Goal: Use online tool/utility: Utilize a website feature to perform a specific function

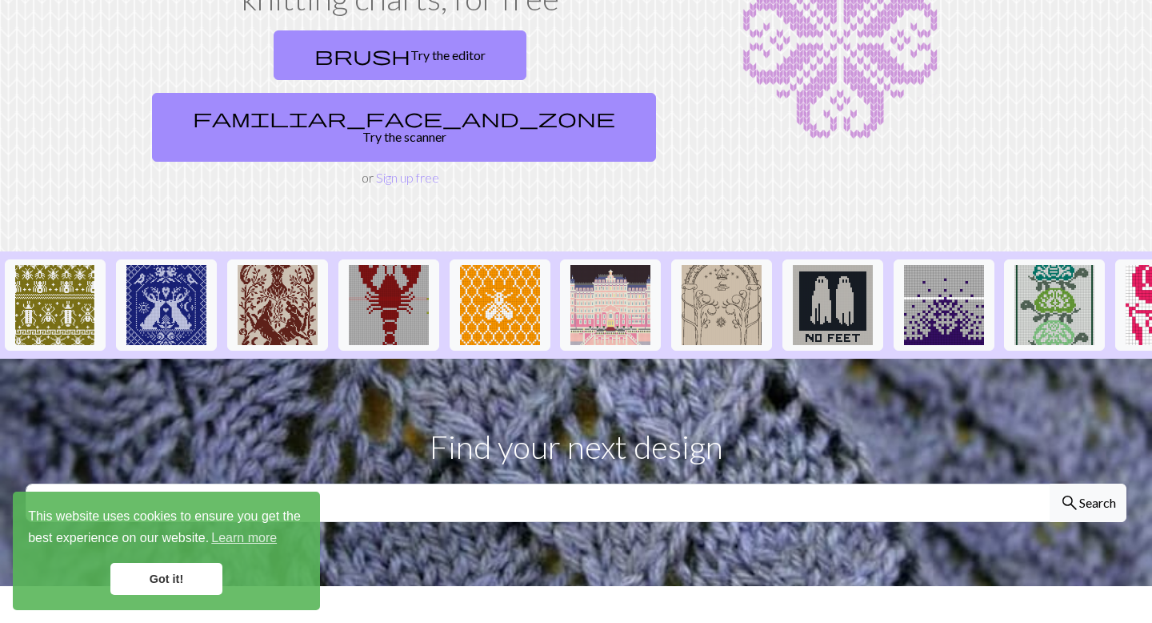
scroll to position [198, 0]
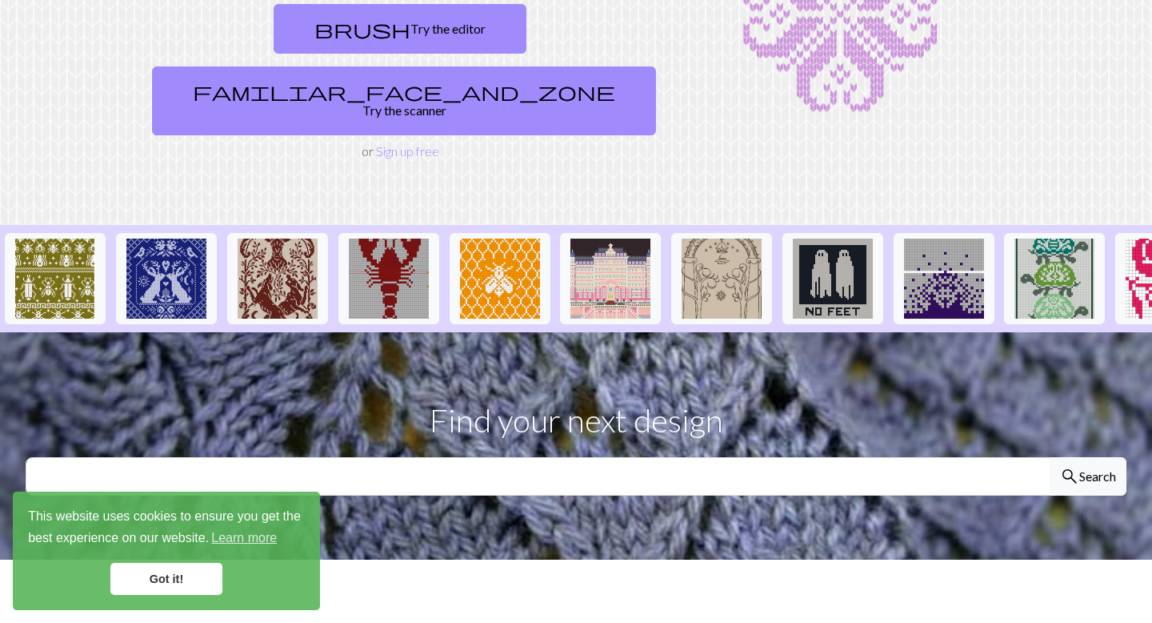
click at [186, 571] on link "Got it!" at bounding box center [166, 579] width 112 height 32
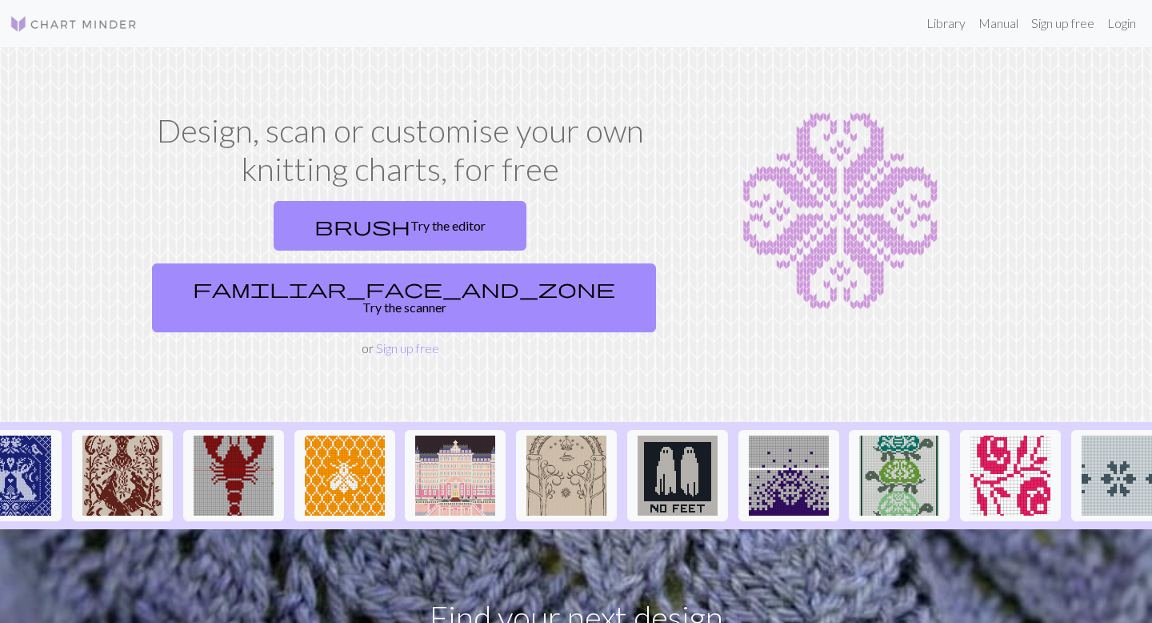
scroll to position [0, 0]
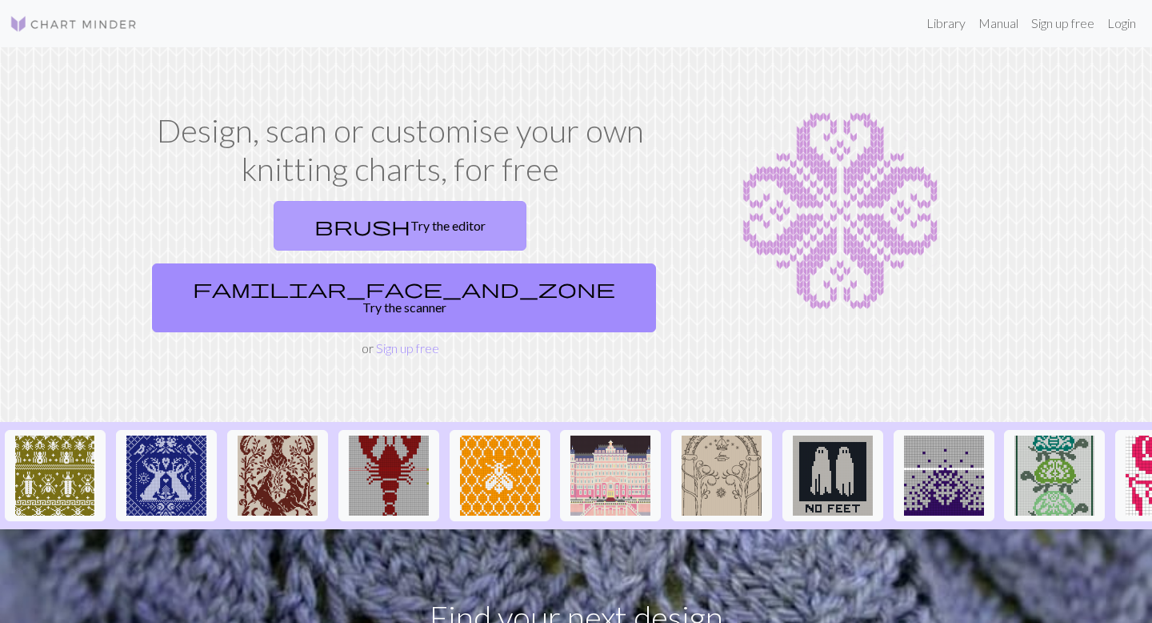
click at [314, 230] on span "brush" at bounding box center [362, 225] width 96 height 22
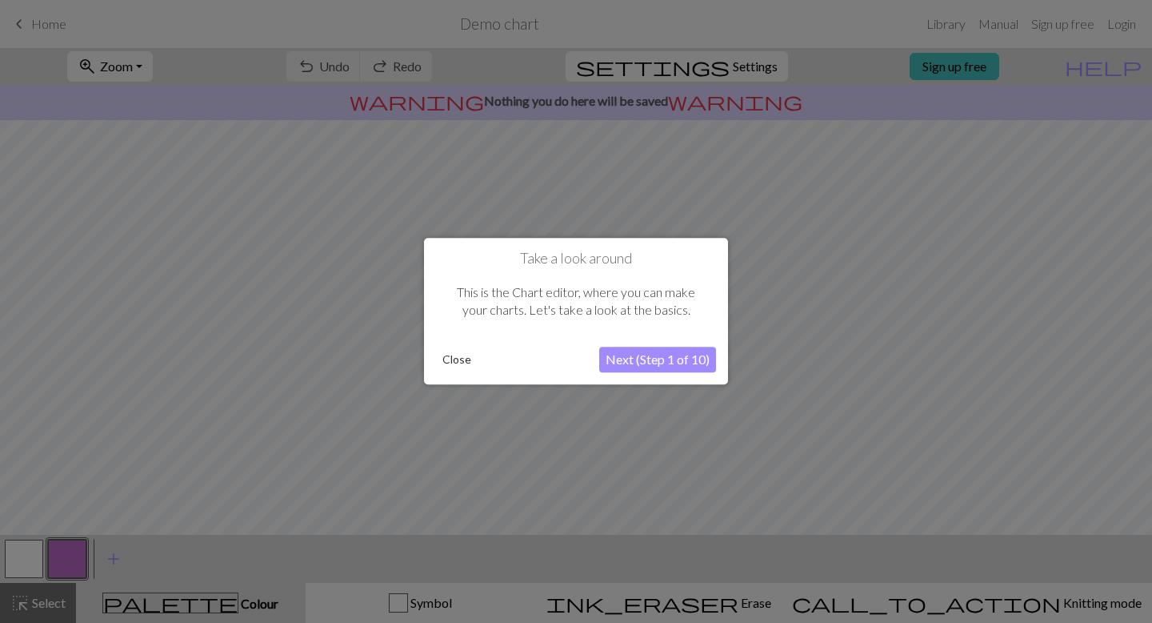
click at [651, 356] on button "Next (Step 1 of 10)" at bounding box center [657, 360] width 117 height 26
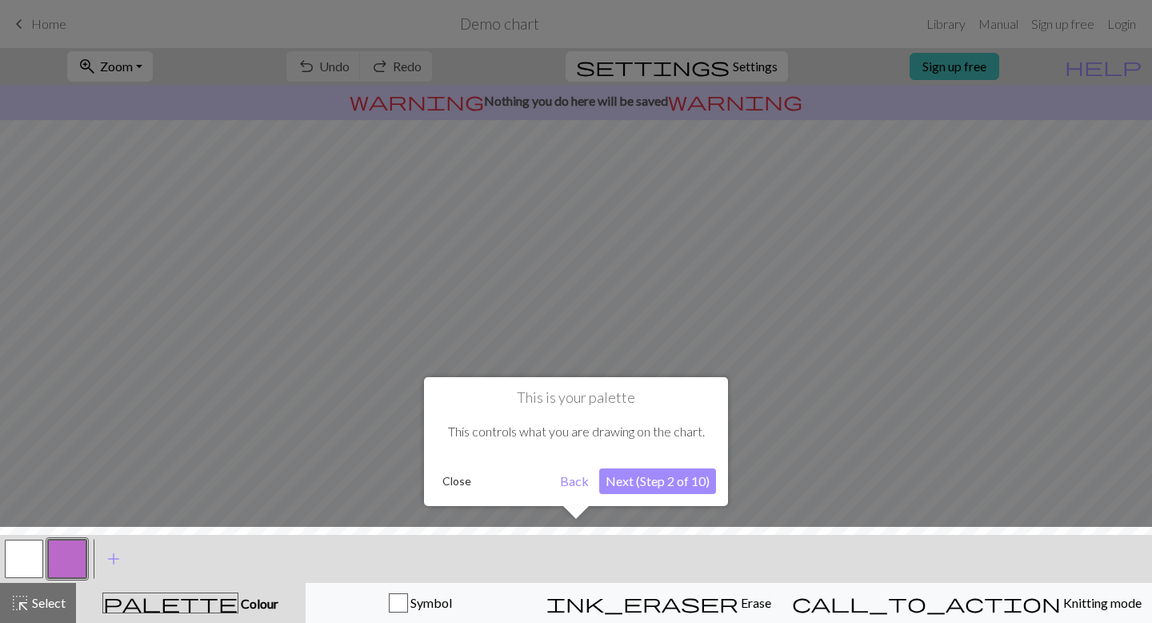
click at [660, 494] on div "This is your palette This controls what you are drawing on the chart. Close Bac…" at bounding box center [576, 441] width 304 height 129
click at [661, 485] on button "Next (Step 2 of 10)" at bounding box center [657, 481] width 117 height 26
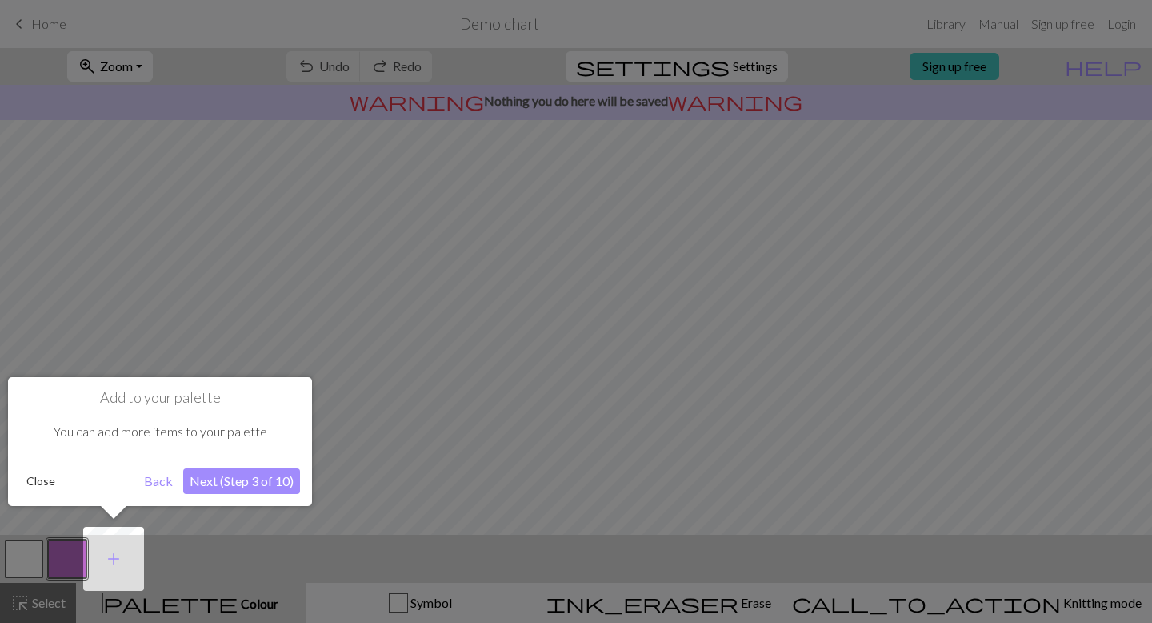
click at [269, 475] on button "Next (Step 3 of 10)" at bounding box center [241, 481] width 117 height 26
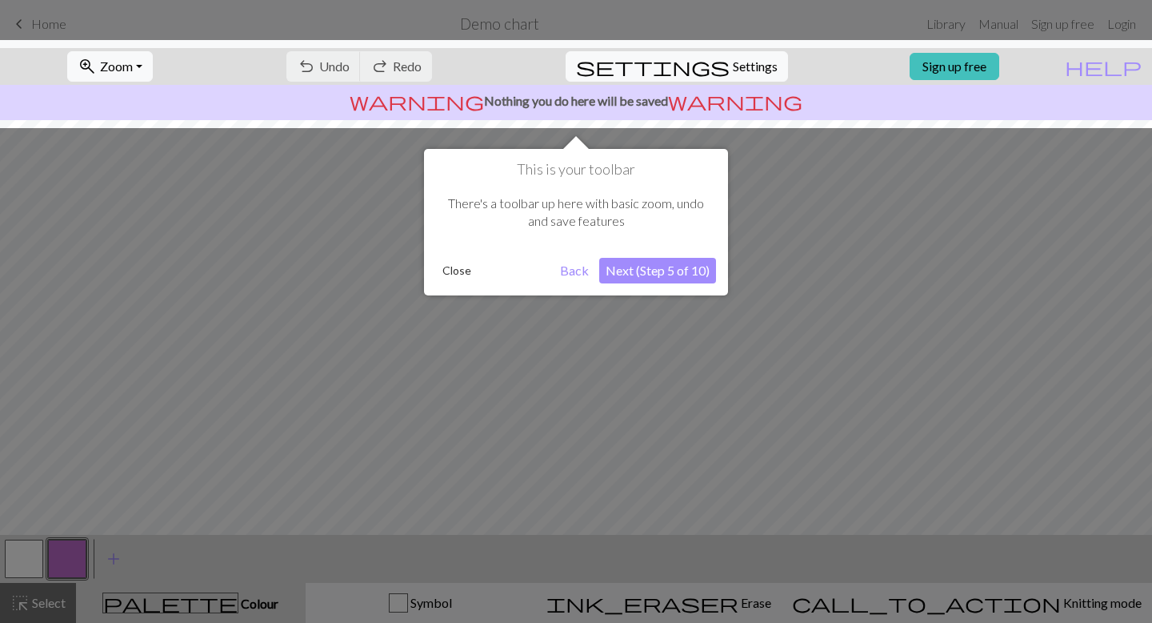
click at [647, 278] on button "Next (Step 5 of 10)" at bounding box center [657, 271] width 117 height 26
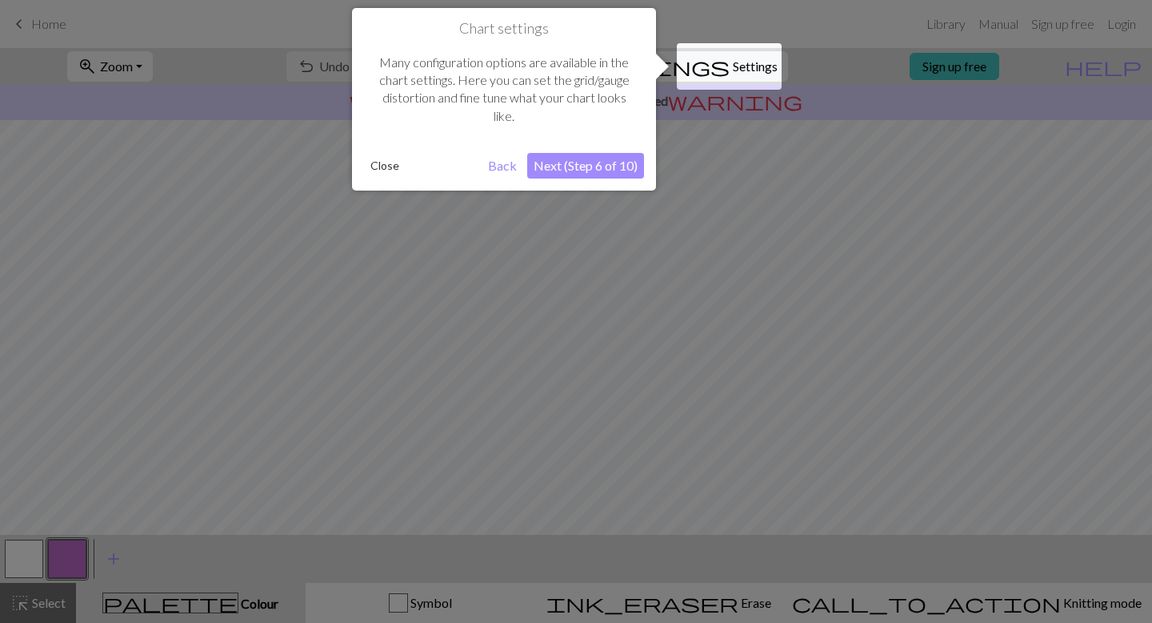
click at [595, 166] on button "Next (Step 6 of 10)" at bounding box center [585, 166] width 117 height 26
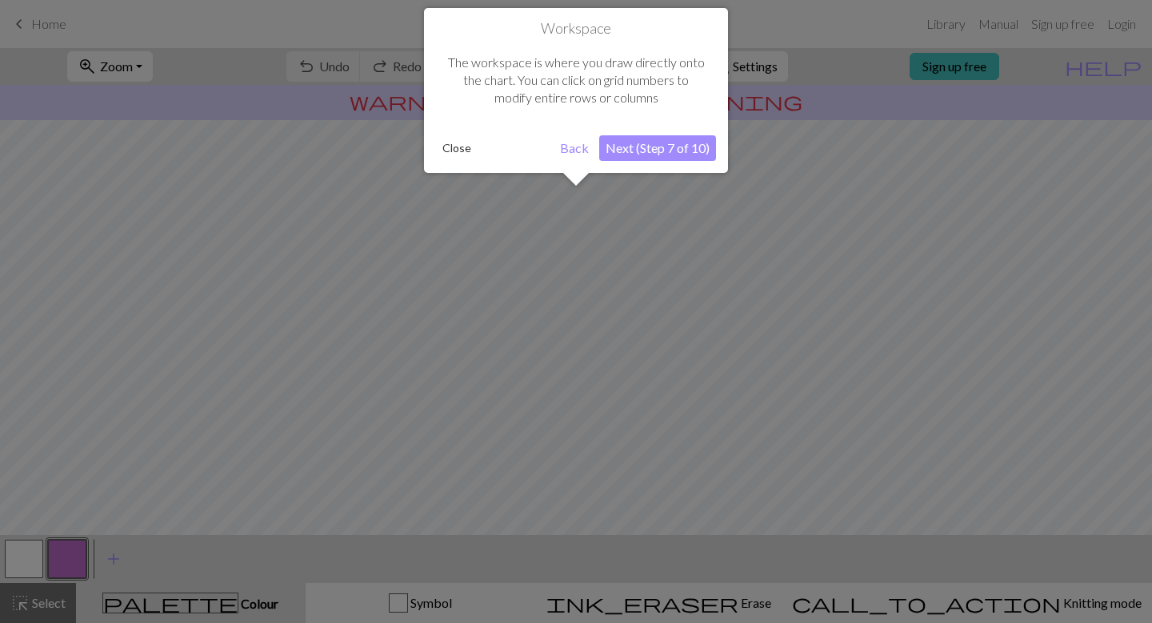
scroll to position [96, 0]
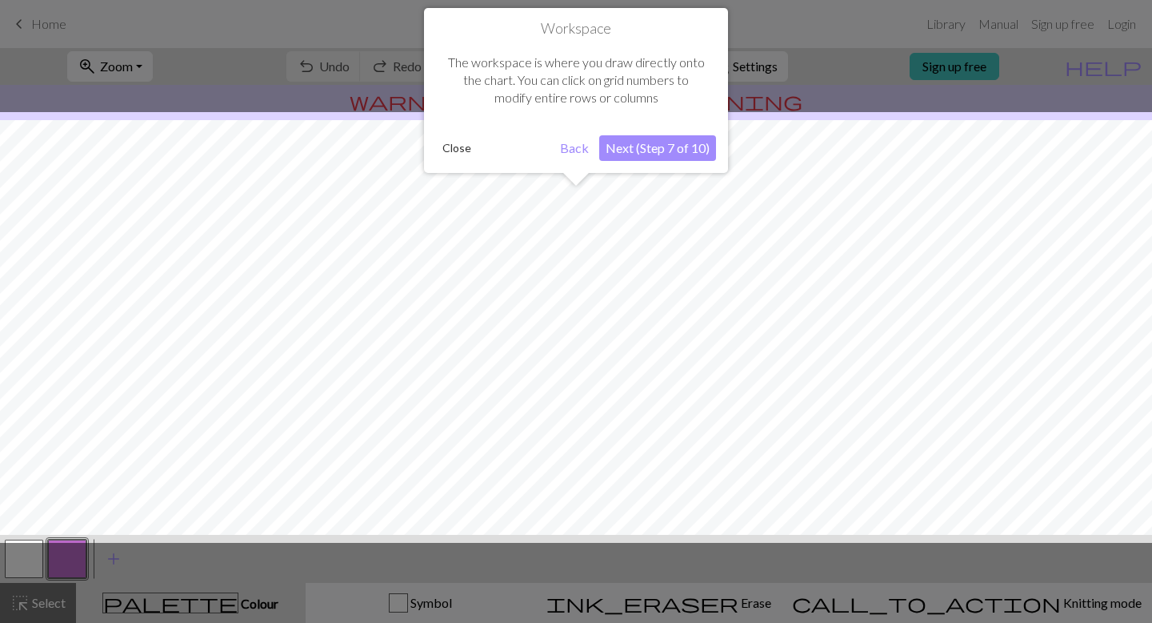
click at [647, 148] on button "Next (Step 7 of 10)" at bounding box center [657, 148] width 117 height 26
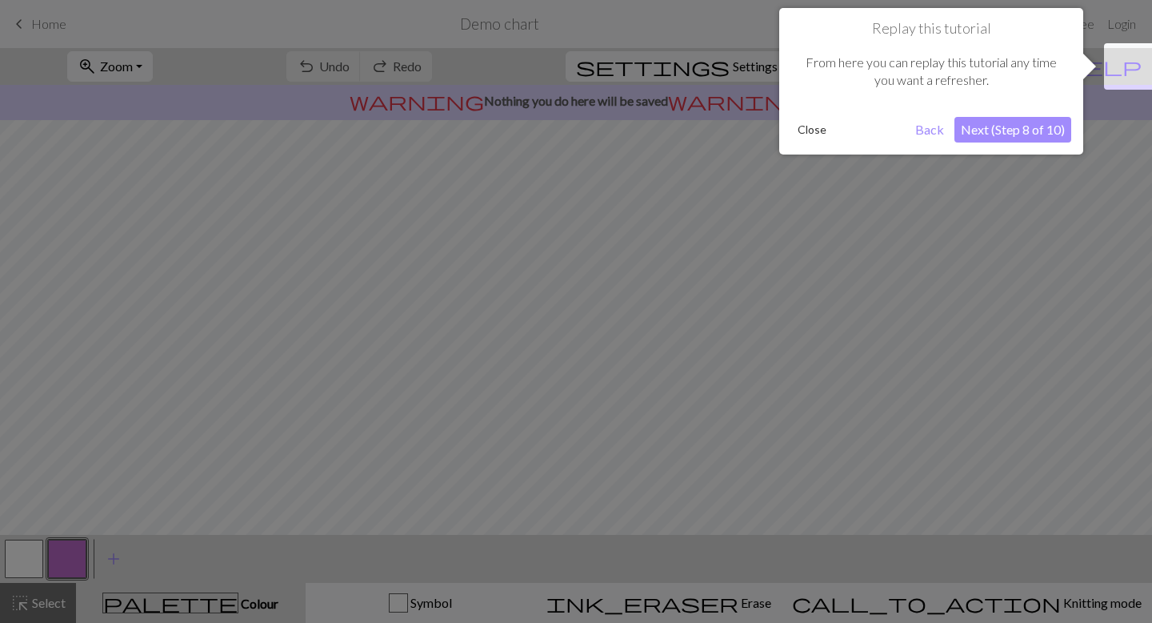
click at [1024, 126] on button "Next (Step 8 of 10)" at bounding box center [1013, 130] width 117 height 26
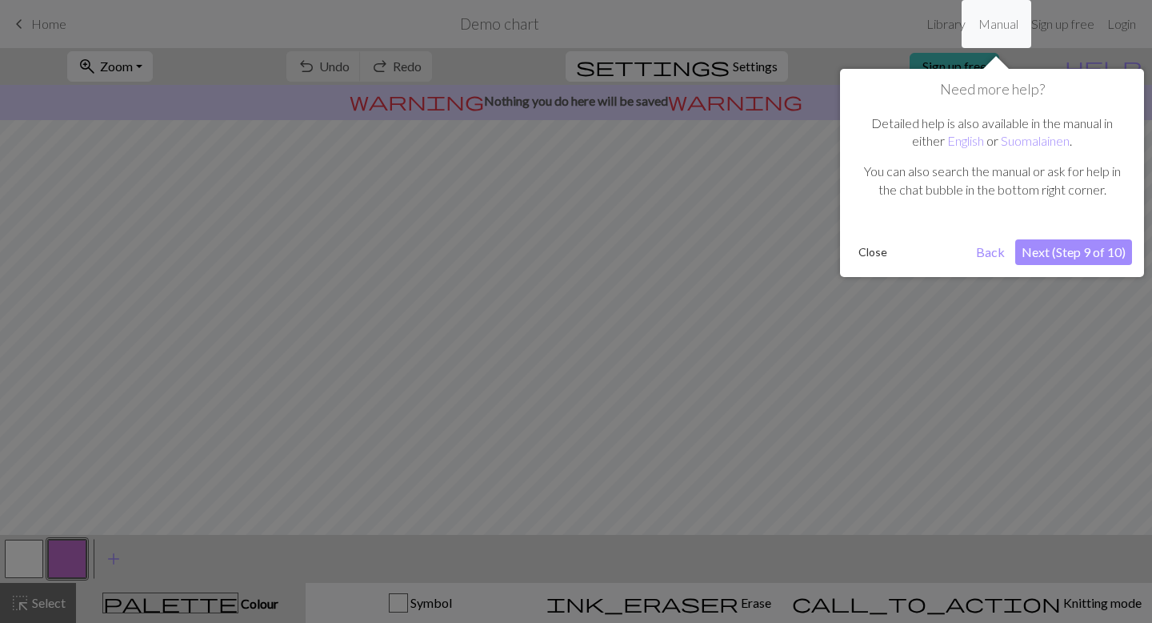
click at [1057, 256] on button "Next (Step 9 of 10)" at bounding box center [1073, 252] width 117 height 26
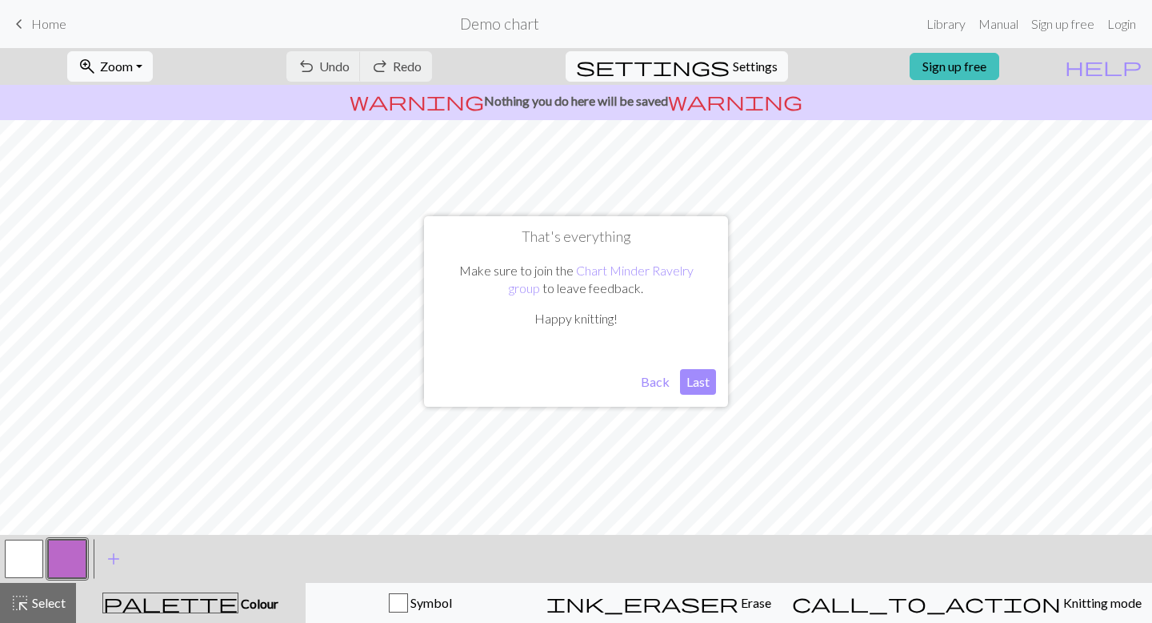
click at [692, 385] on button "Last" at bounding box center [698, 382] width 36 height 26
click at [10, 564] on button "button" at bounding box center [24, 558] width 38 height 38
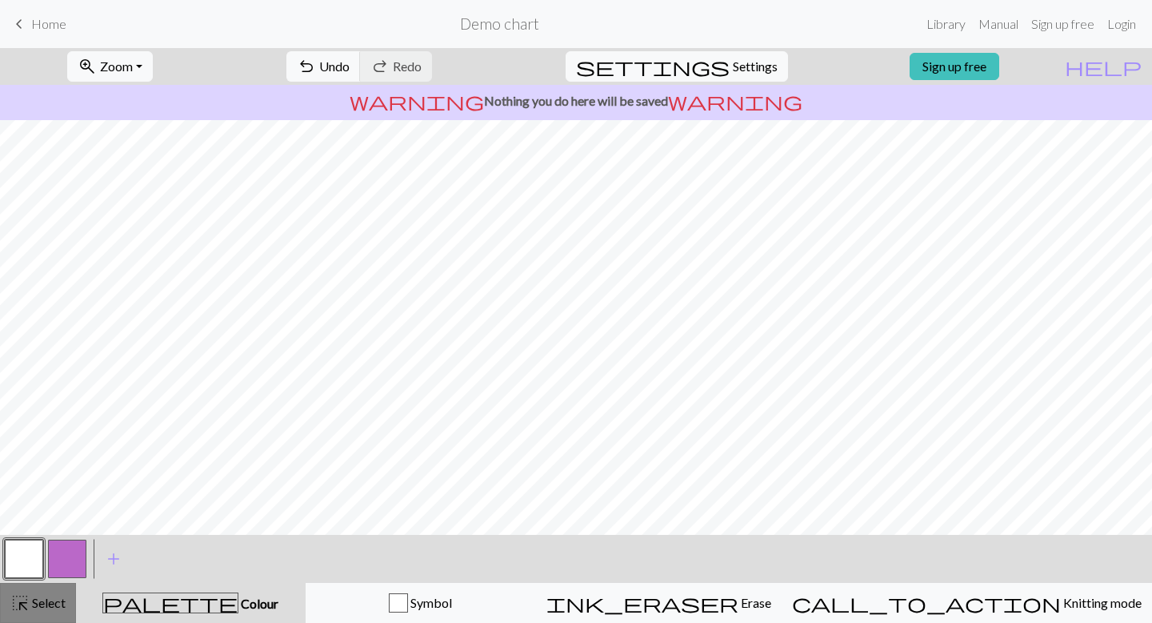
click at [33, 613] on button "highlight_alt Select Select" at bounding box center [38, 603] width 76 height 40
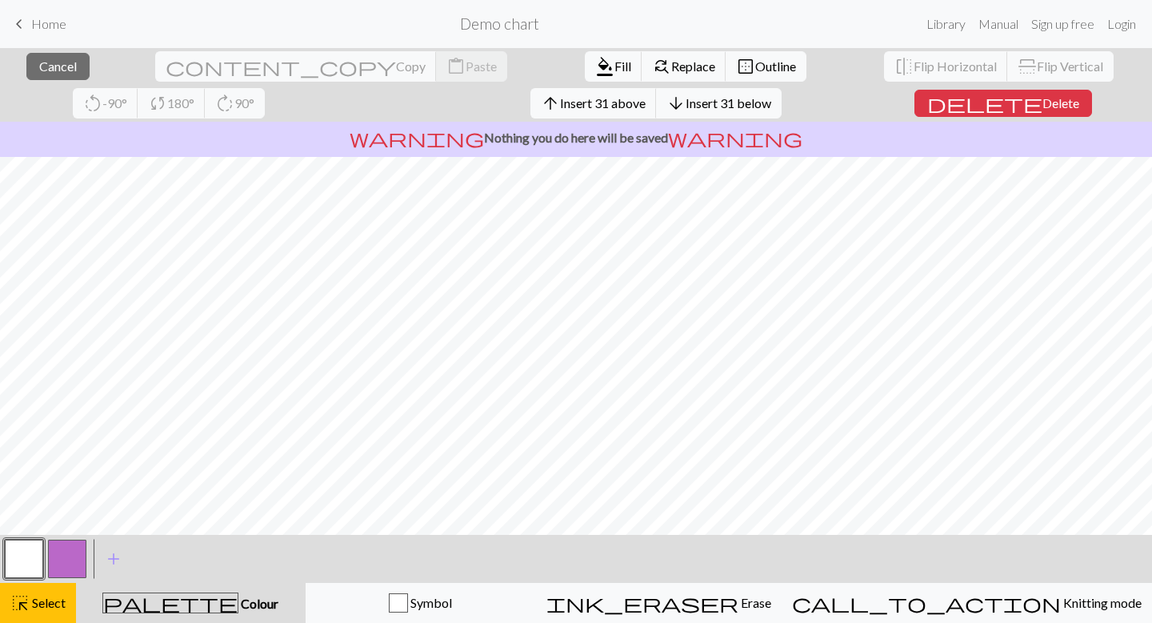
click at [31, 555] on button "button" at bounding box center [24, 558] width 38 height 38
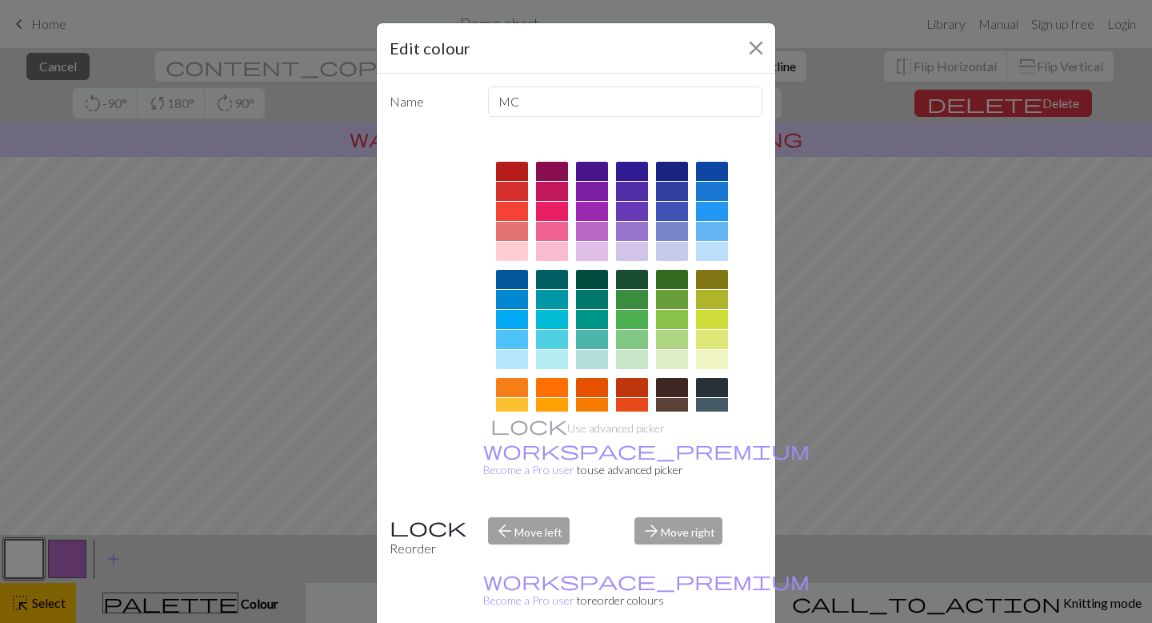
click at [509, 358] on div at bounding box center [512, 359] width 32 height 19
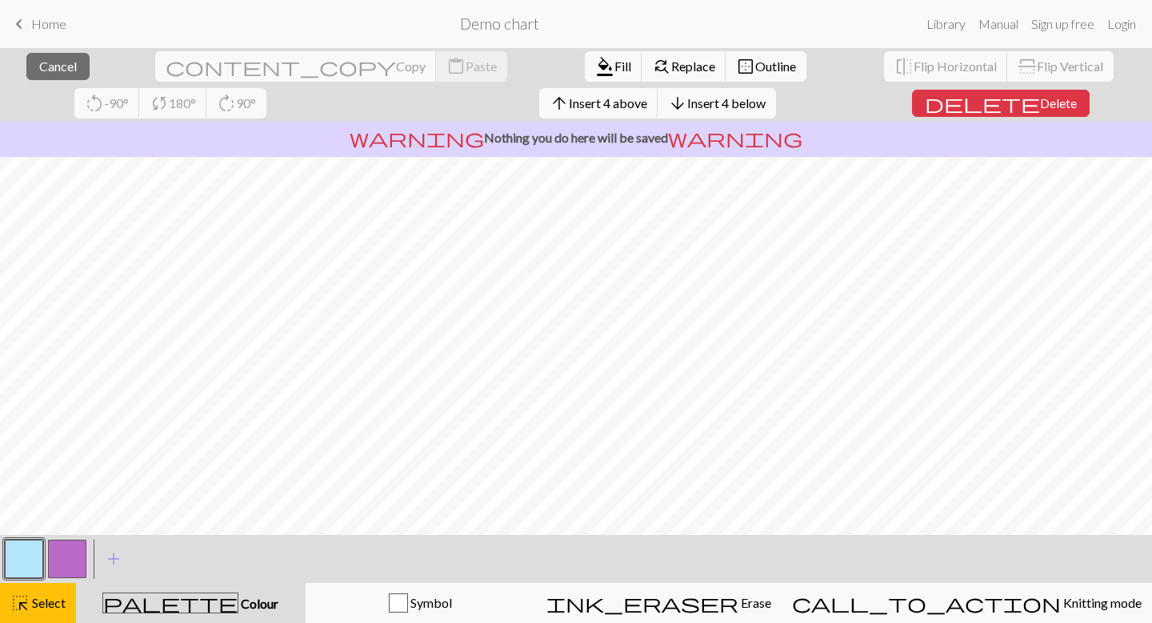
click at [28, 561] on button "button" at bounding box center [24, 558] width 38 height 38
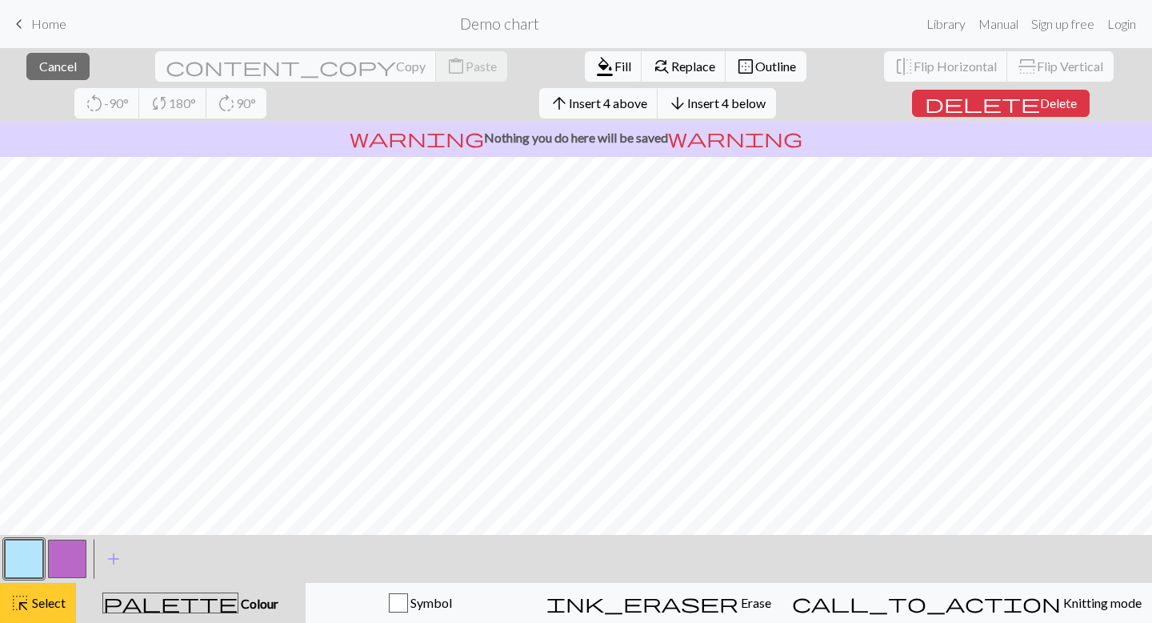
click at [27, 607] on span "highlight_alt" at bounding box center [19, 602] width 19 height 22
